Goal: Task Accomplishment & Management: Manage account settings

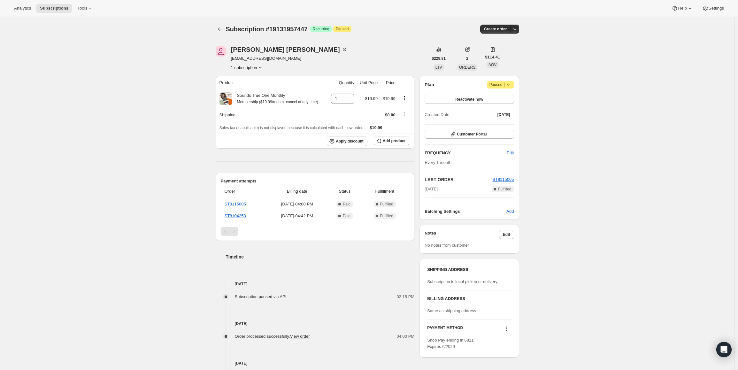
click at [499, 83] on span "Paused |" at bounding box center [500, 84] width 22 height 6
click at [495, 98] on span "Cancel subscription" at bounding box center [502, 97] width 36 height 5
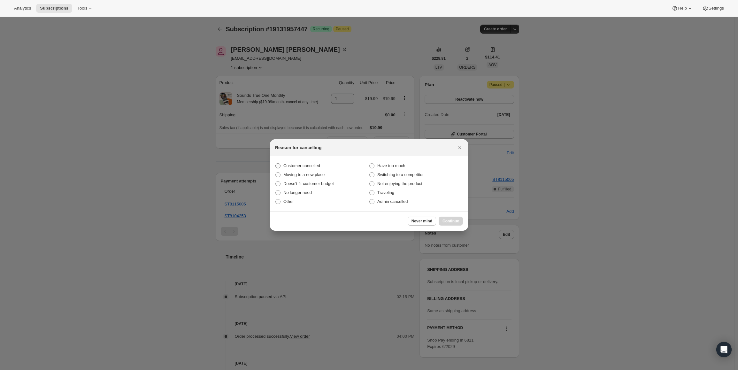
click at [304, 164] on span "Customer cancelled" at bounding box center [301, 165] width 37 height 5
click at [276, 164] on input "Customer cancelled" at bounding box center [275, 163] width 0 height 0
radio input "true"
click at [454, 219] on span "Continue" at bounding box center [450, 220] width 17 height 5
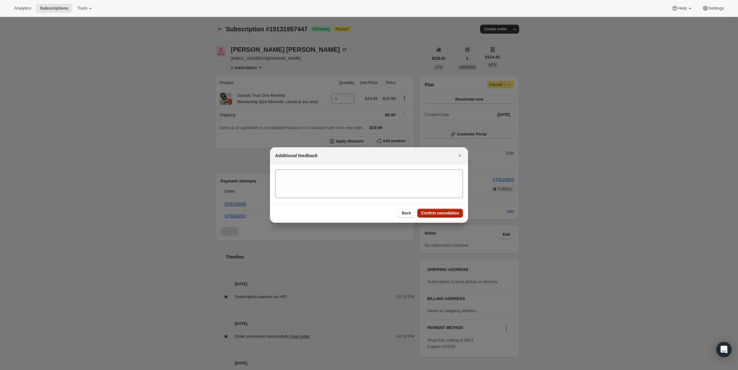
click at [444, 210] on button "Confirm cancellation" at bounding box center [440, 213] width 46 height 9
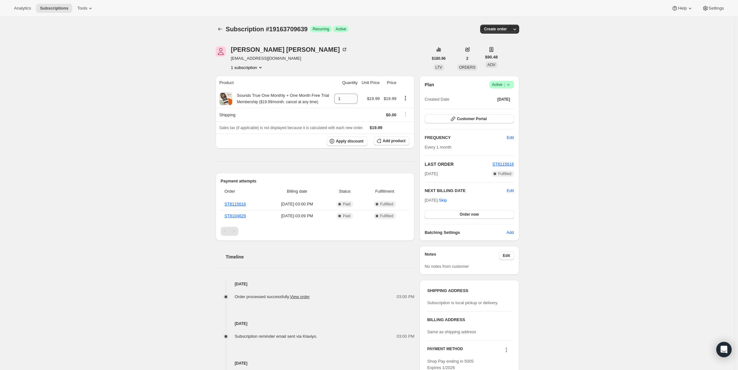
click at [497, 82] on span "Active |" at bounding box center [501, 84] width 19 height 6
click at [504, 105] on span "Cancel subscription" at bounding box center [503, 108] width 36 height 6
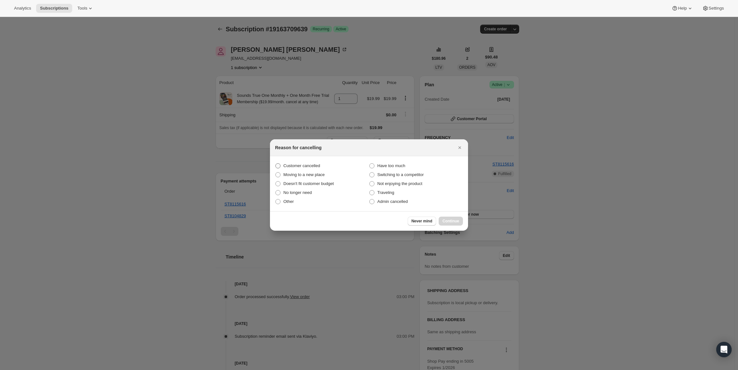
click at [309, 169] on span "Customer cancelled" at bounding box center [301, 166] width 37 height 6
click at [276, 164] on input "Customer cancelled" at bounding box center [275, 163] width 0 height 0
radio input "true"
drag, startPoint x: 431, startPoint y: 213, endPoint x: 436, endPoint y: 215, distance: 5.2
click at [432, 213] on div "Never mind Continue" at bounding box center [369, 220] width 198 height 19
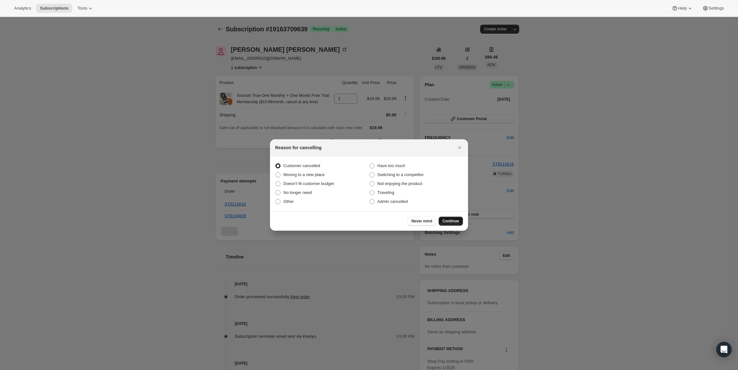
click at [451, 220] on span "Continue" at bounding box center [450, 220] width 17 height 5
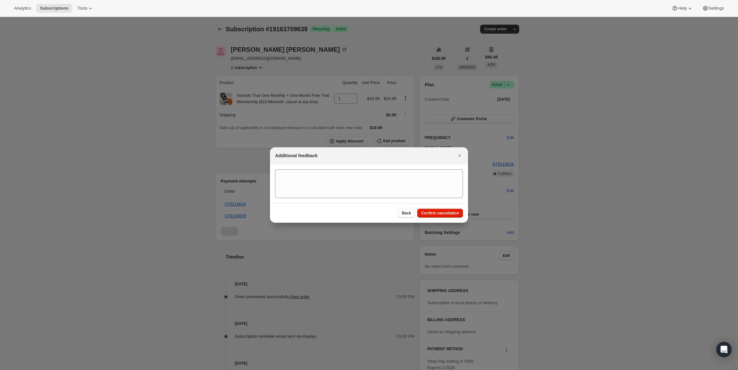
click at [450, 218] on div "Back Confirm cancellation" at bounding box center [369, 212] width 198 height 19
click at [446, 211] on span "Confirm cancellation" at bounding box center [440, 212] width 38 height 5
